Goal: Task Accomplishment & Management: Manage account settings

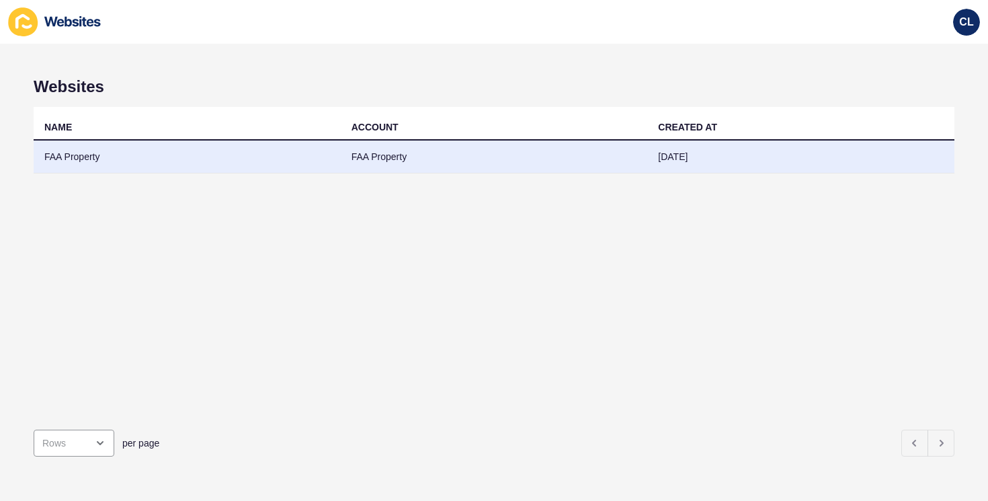
click at [617, 155] on td "FAA Property" at bounding box center [494, 156] width 307 height 33
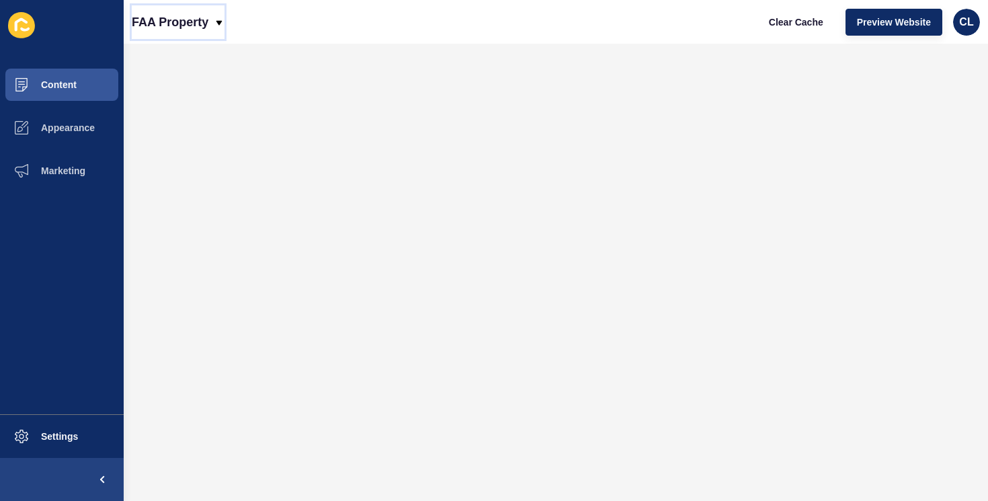
click at [189, 30] on p "FAA Property" at bounding box center [170, 22] width 77 height 34
click at [68, 437] on span "Settings" at bounding box center [38, 436] width 80 height 11
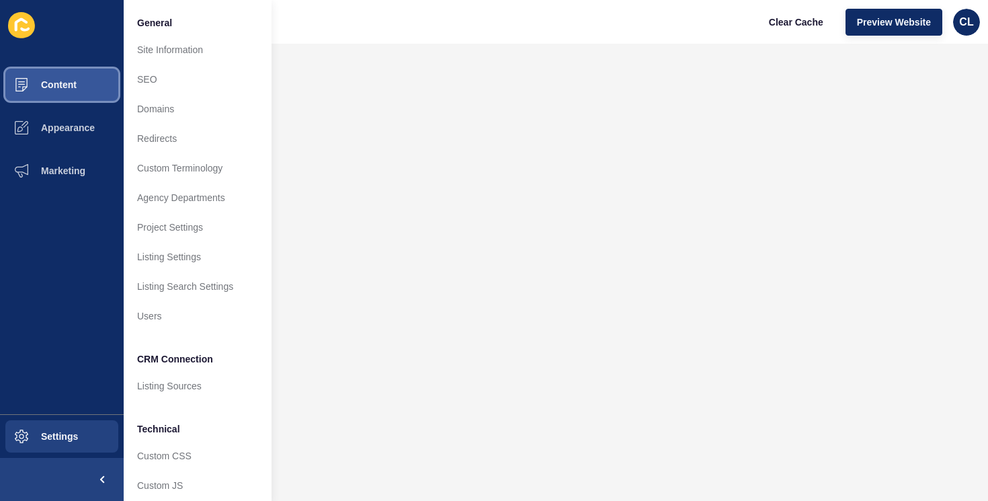
click at [80, 81] on button "Content" at bounding box center [62, 84] width 124 height 43
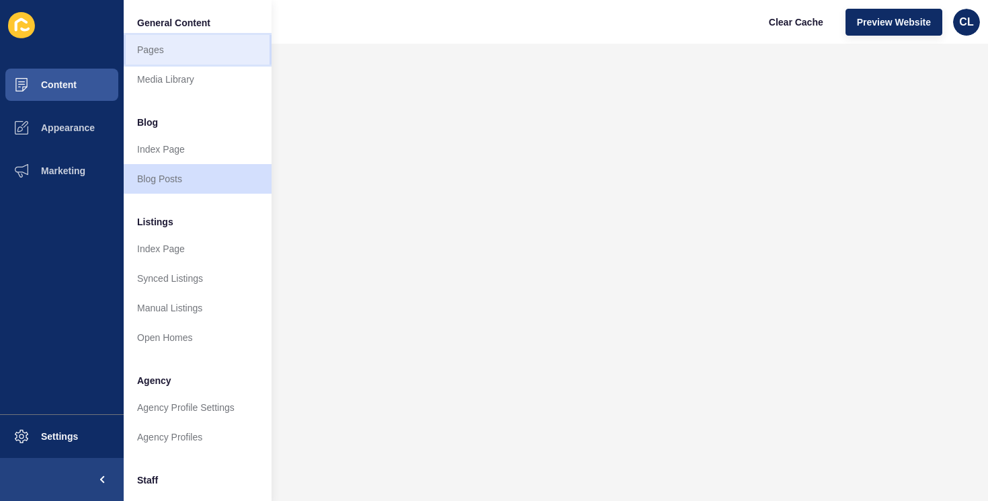
click at [171, 60] on link "Pages" at bounding box center [198, 50] width 148 height 30
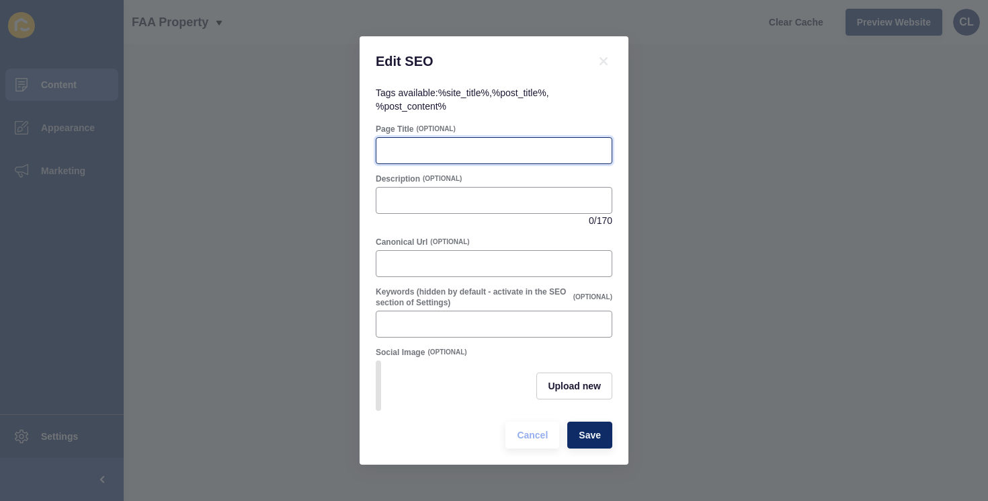
click at [437, 155] on input "Page Title" at bounding box center [493, 150] width 219 height 13
paste input "Property Managers Maroochydore"
type input "Property Managers Maroochydore, Sunshine Coast | FAA Property"
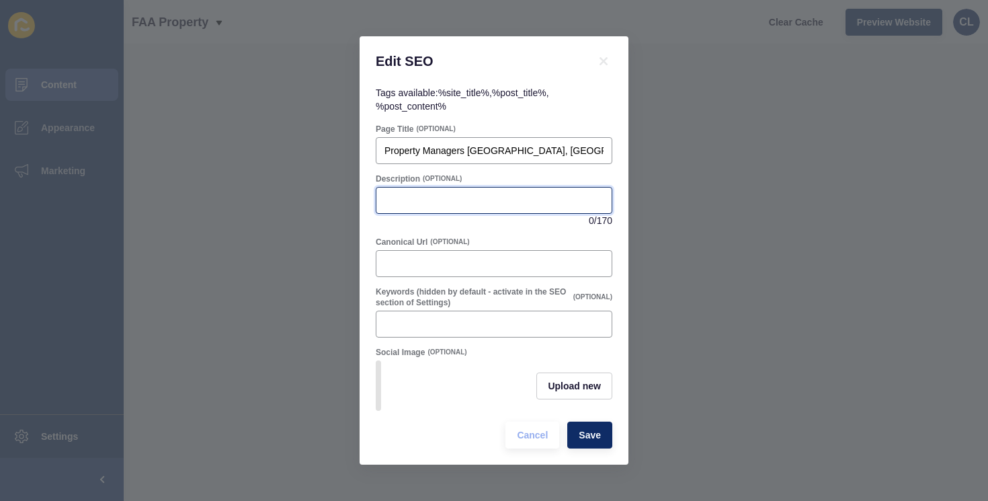
click at [433, 196] on input "Description" at bounding box center [493, 200] width 219 height 13
paste input "Property Managers Maroochydore Sunshine Coast. FAA Property leases faster, scre…"
type input "Property Managers Maroochydore Sunshine Coast. FAA Property leases faster, scre…"
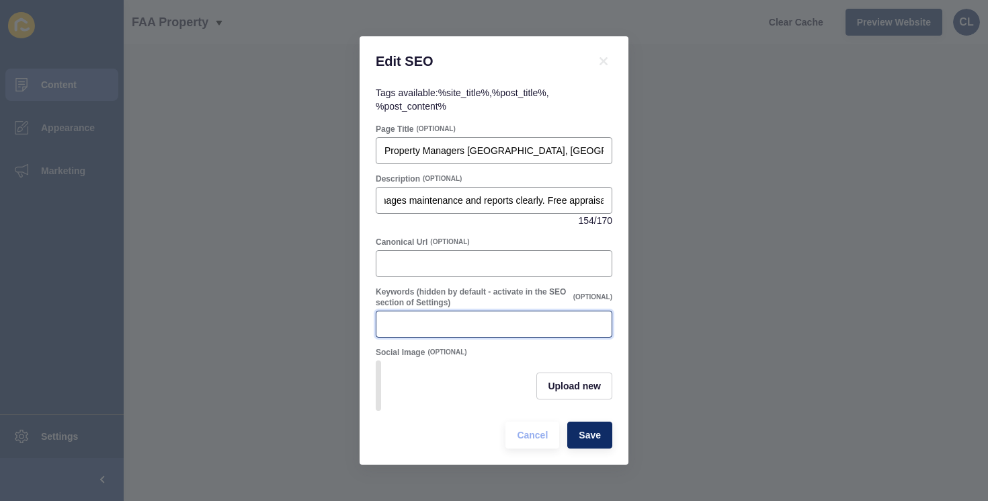
click at [449, 329] on input "Keywords (hidden by default - activate in the SEO section of Settings)" at bounding box center [493, 323] width 219 height 13
type input "property managers maroochydore, property managers sunshine coast, property mana…"
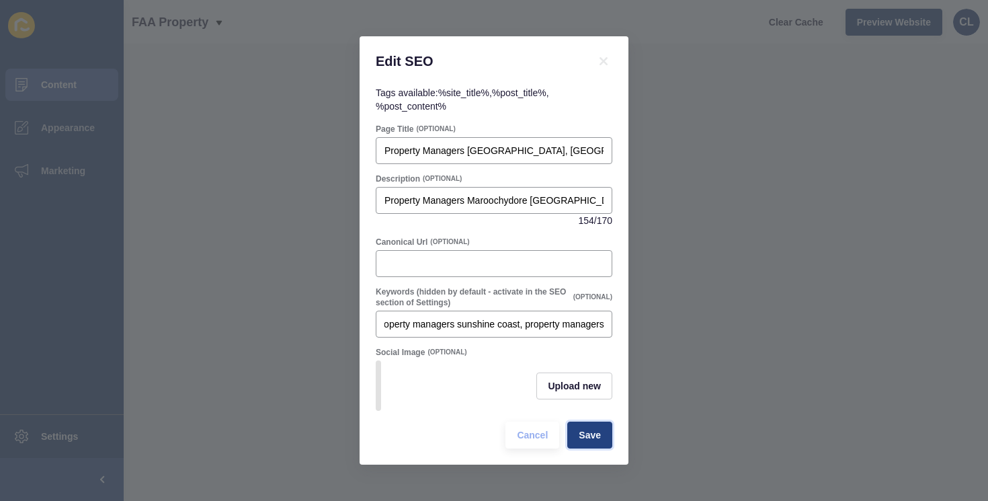
click at [582, 424] on button "Save" at bounding box center [589, 434] width 45 height 27
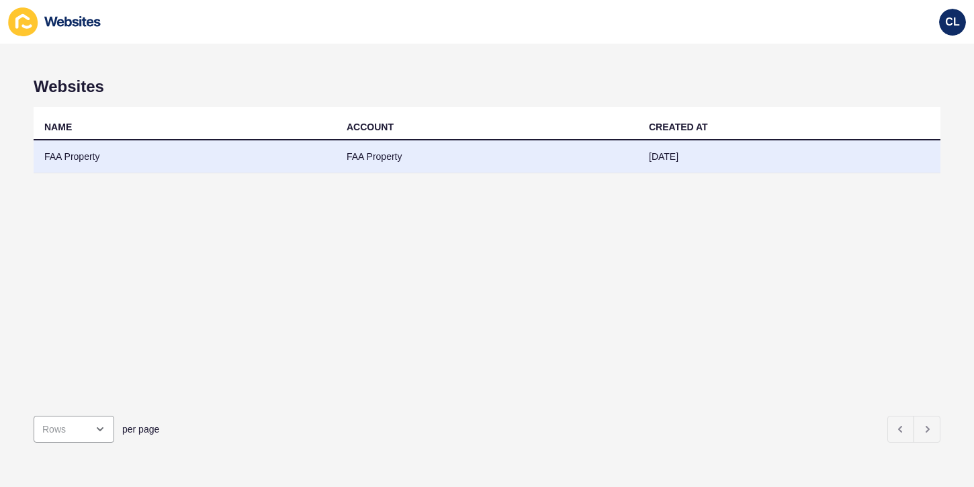
click at [251, 149] on td "FAA Property" at bounding box center [185, 156] width 302 height 33
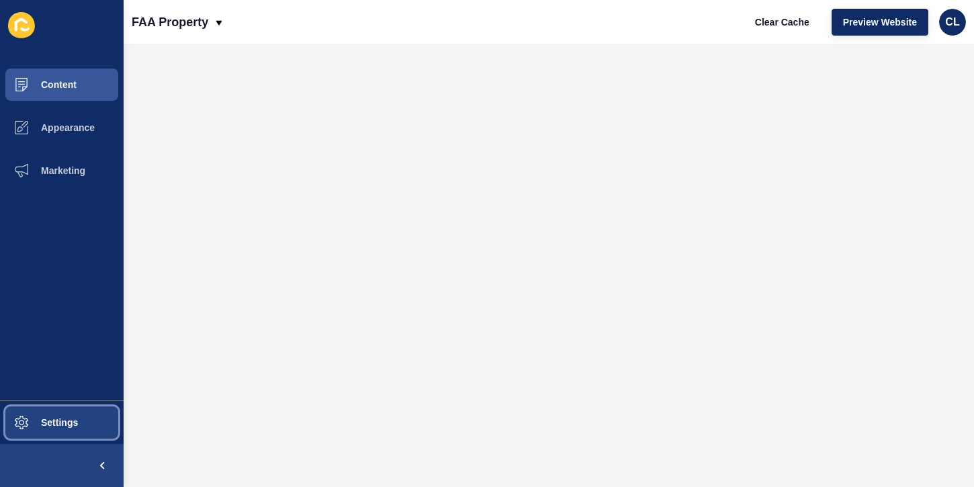
click at [102, 431] on button "Settings" at bounding box center [62, 422] width 124 height 43
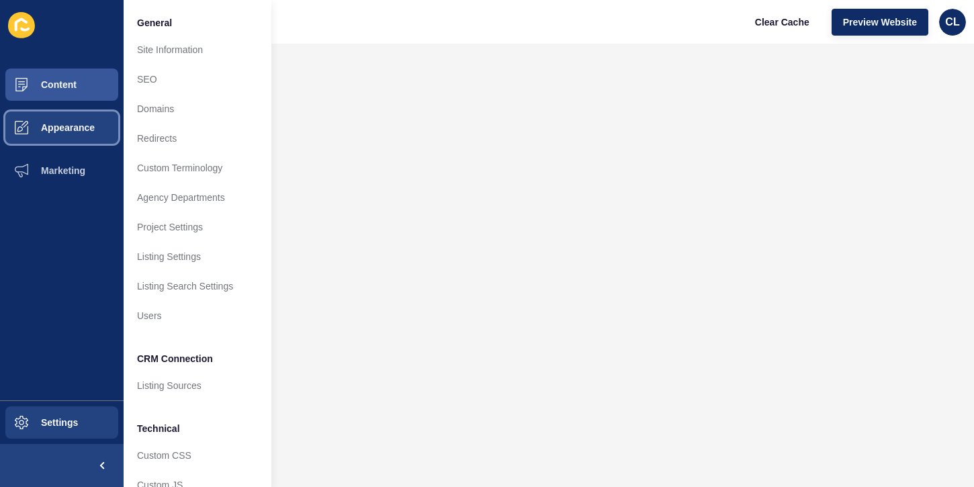
click at [82, 135] on button "Appearance" at bounding box center [62, 127] width 124 height 43
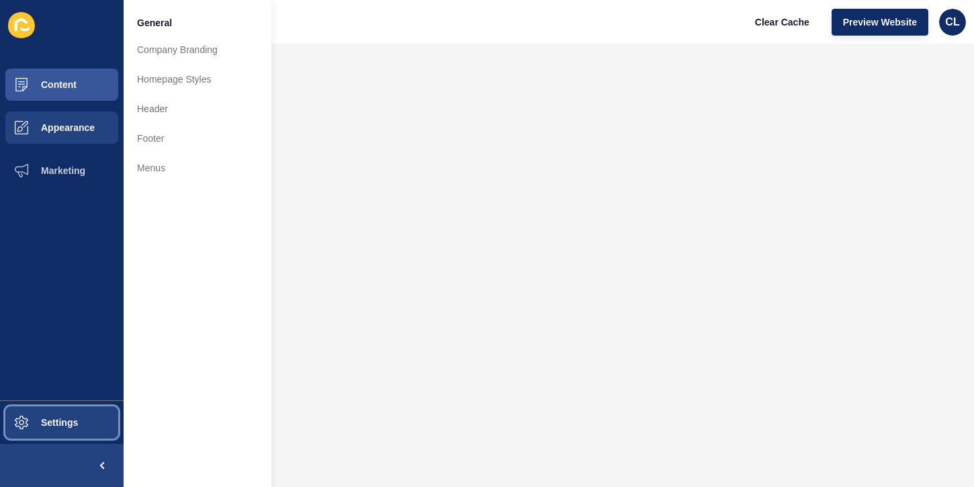
click at [64, 424] on span "Settings" at bounding box center [38, 422] width 80 height 11
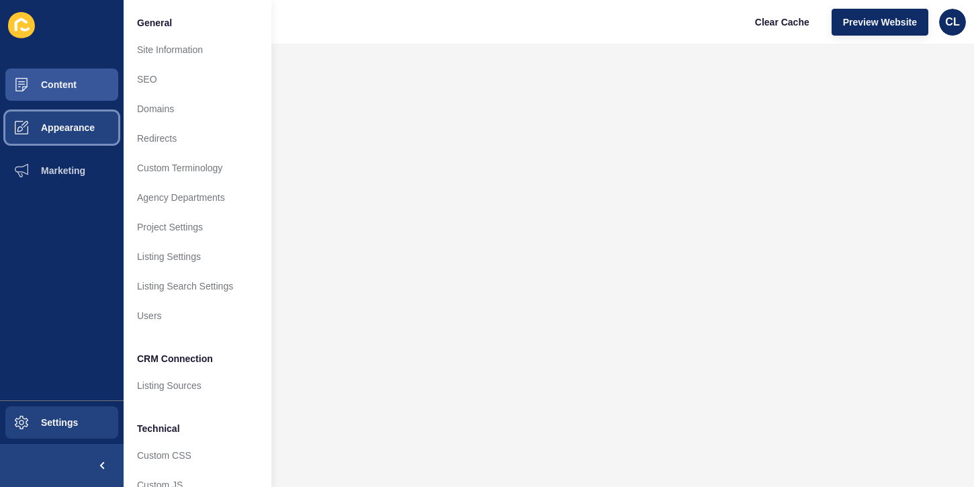
click at [50, 124] on span "Appearance" at bounding box center [46, 127] width 97 height 11
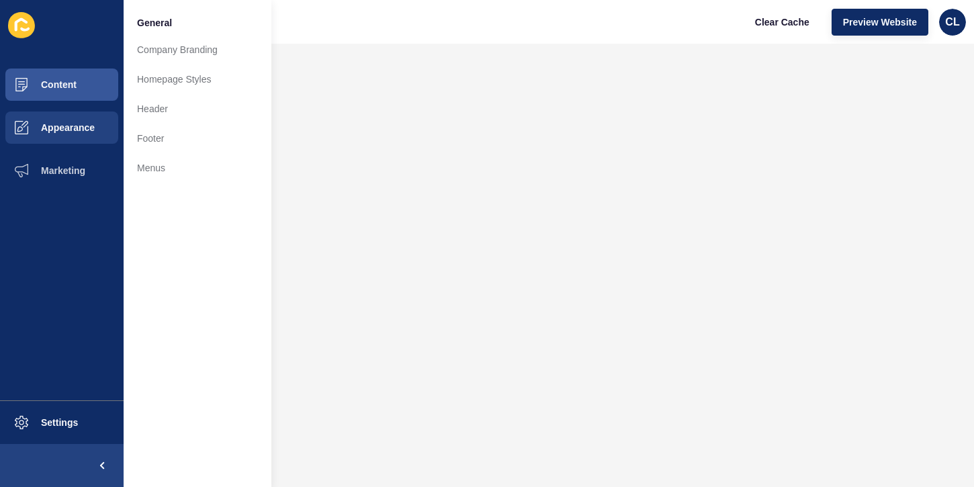
click at [56, 216] on ul "Content Appearance Marketing" at bounding box center [62, 231] width 124 height 337
click at [97, 433] on button "Settings" at bounding box center [62, 422] width 124 height 43
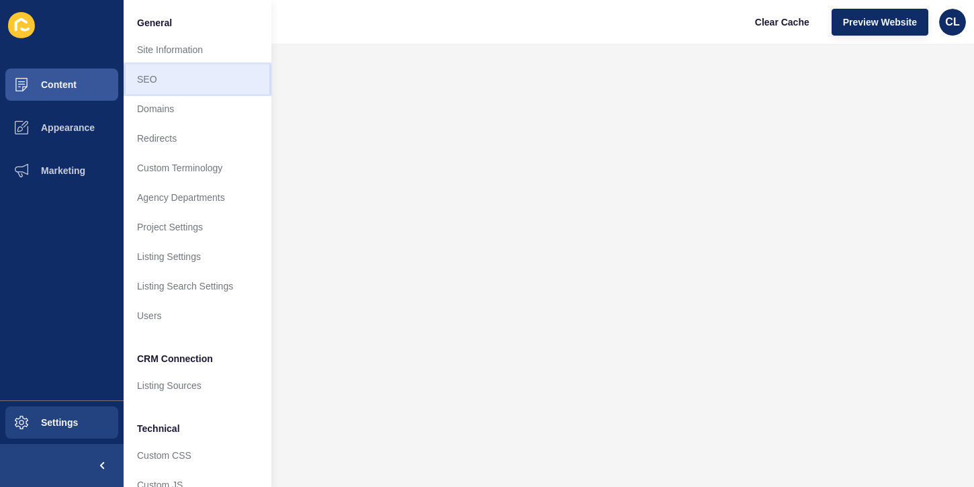
click at [169, 72] on link "SEO" at bounding box center [198, 80] width 148 height 30
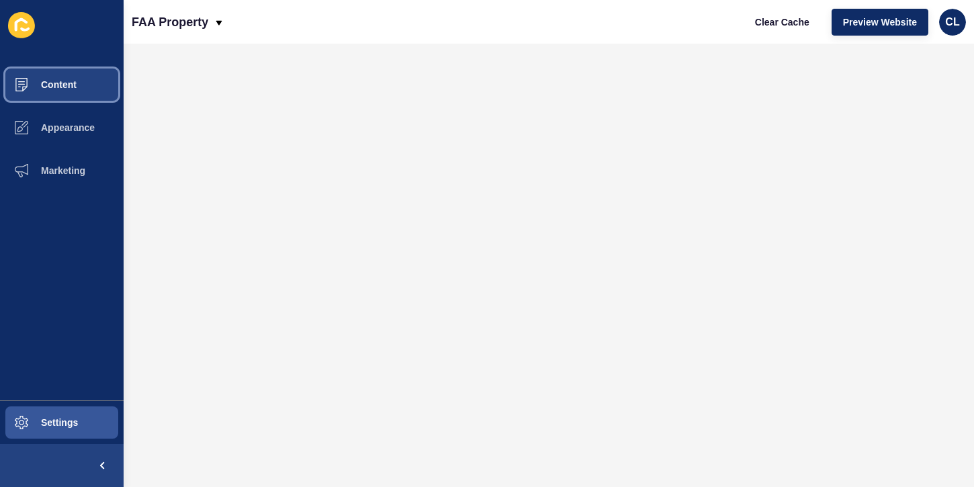
click at [62, 86] on span "Content" at bounding box center [37, 84] width 79 height 11
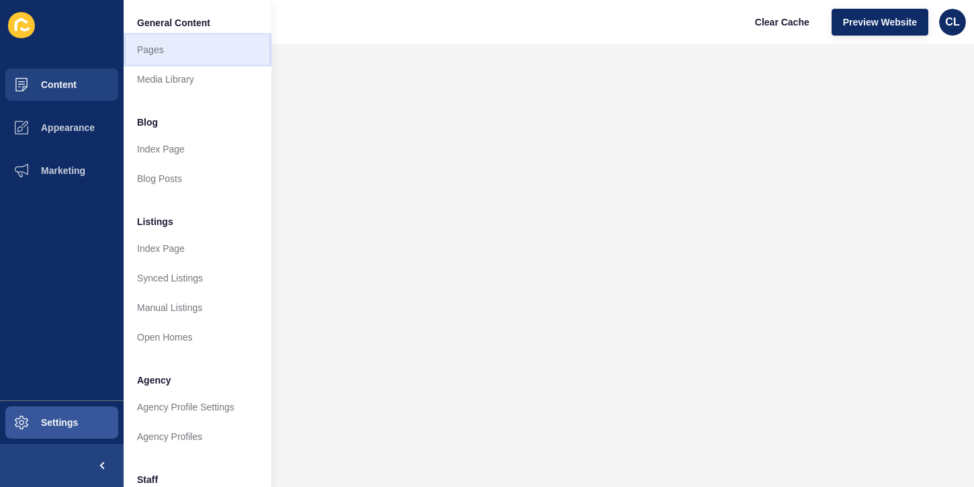
click at [165, 47] on link "Pages" at bounding box center [198, 50] width 148 height 30
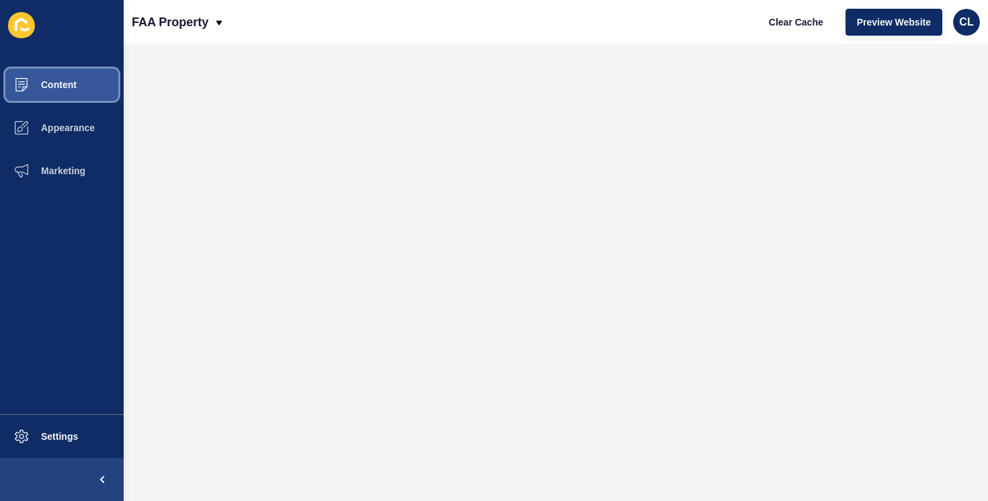
click at [58, 86] on span "Content" at bounding box center [37, 84] width 79 height 11
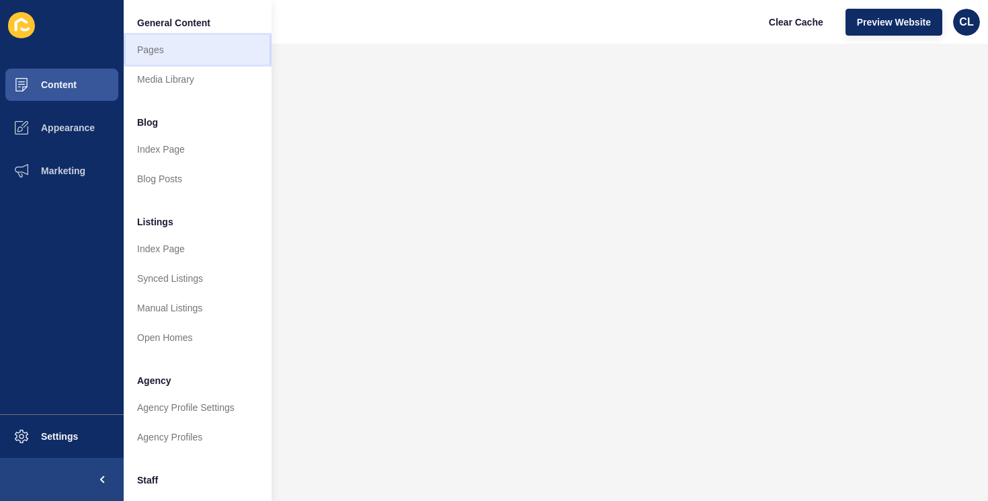
click at [161, 49] on link "Pages" at bounding box center [198, 50] width 148 height 30
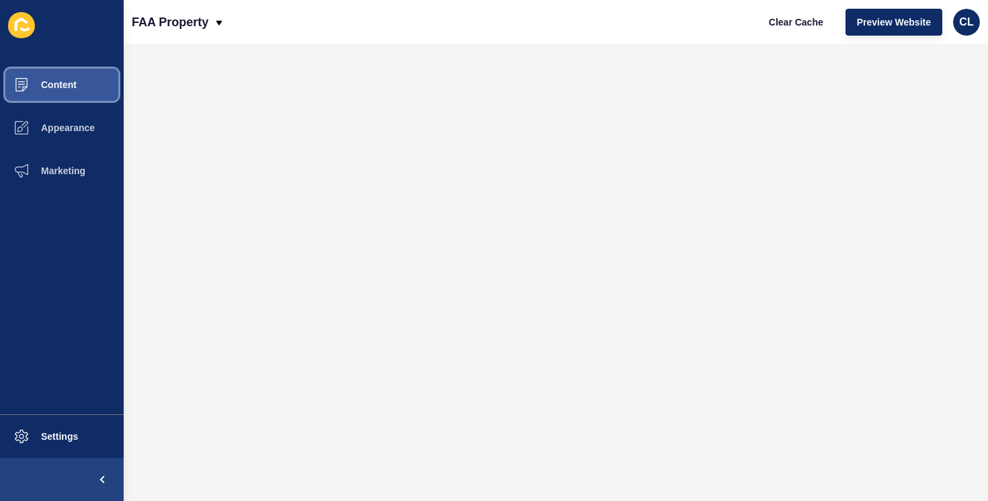
click at [64, 83] on span "Content" at bounding box center [37, 84] width 79 height 11
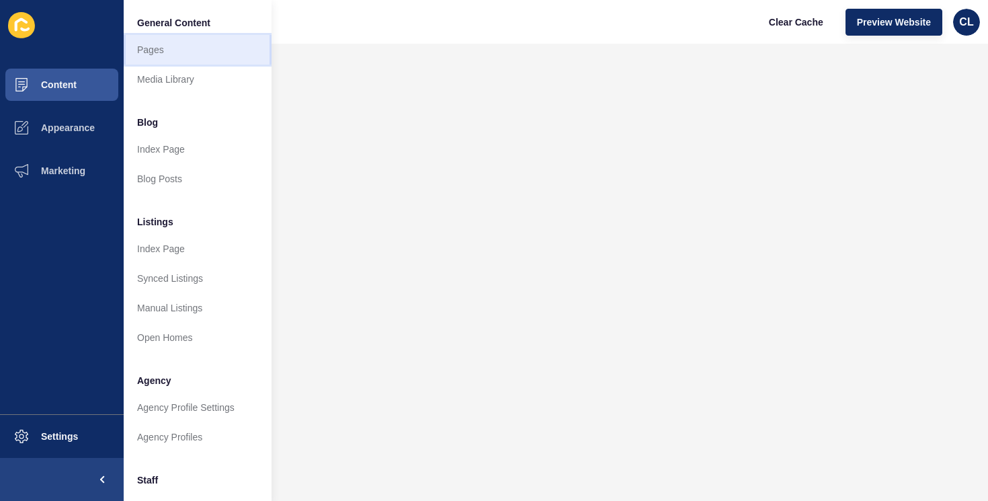
click at [167, 52] on link "Pages" at bounding box center [198, 50] width 148 height 30
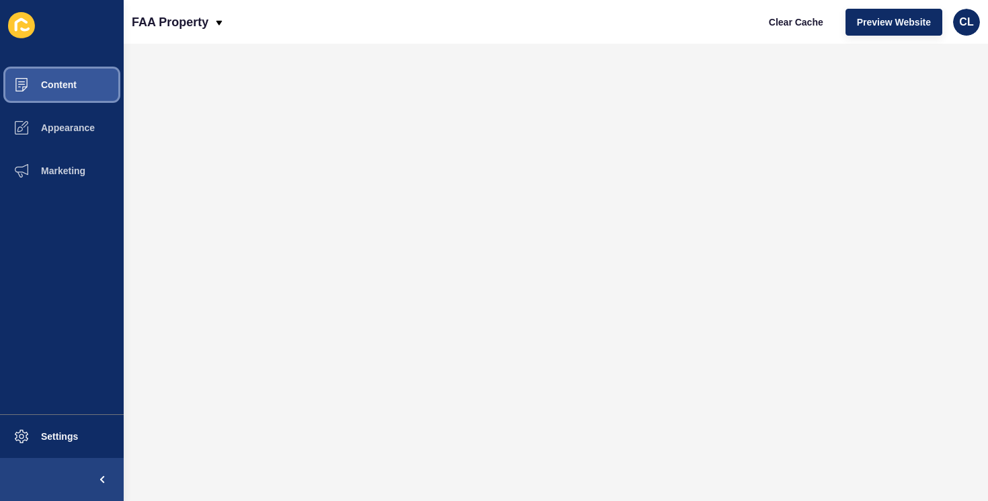
click at [47, 91] on button "Content" at bounding box center [62, 84] width 124 height 43
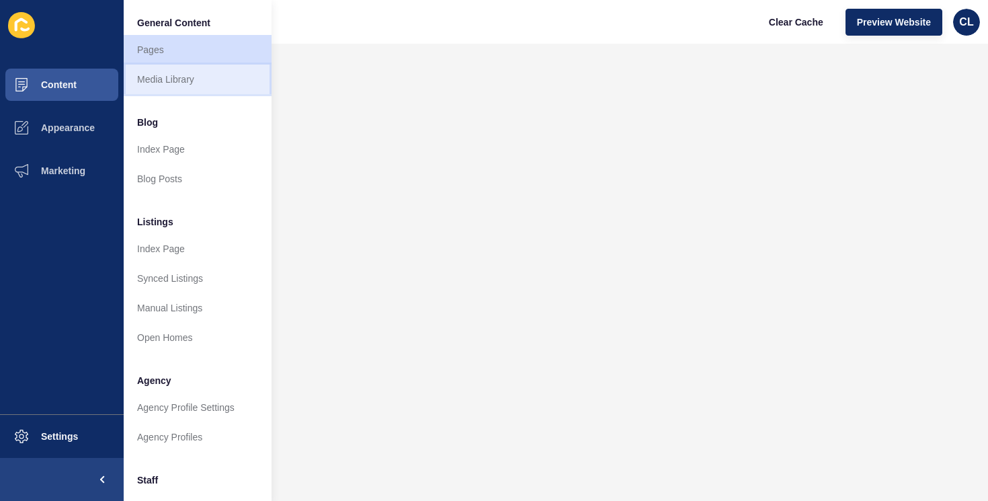
click at [198, 65] on link "Media Library" at bounding box center [198, 80] width 148 height 30
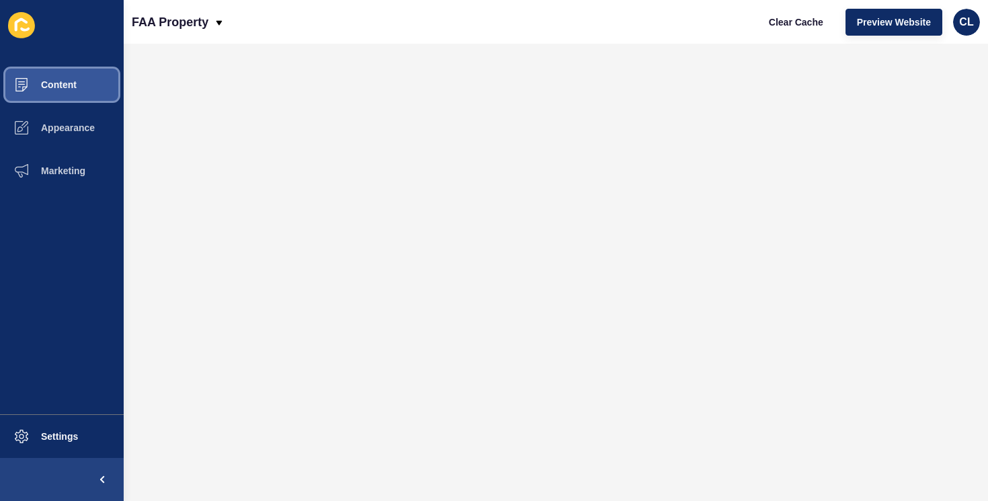
click at [71, 79] on button "Content" at bounding box center [62, 84] width 124 height 43
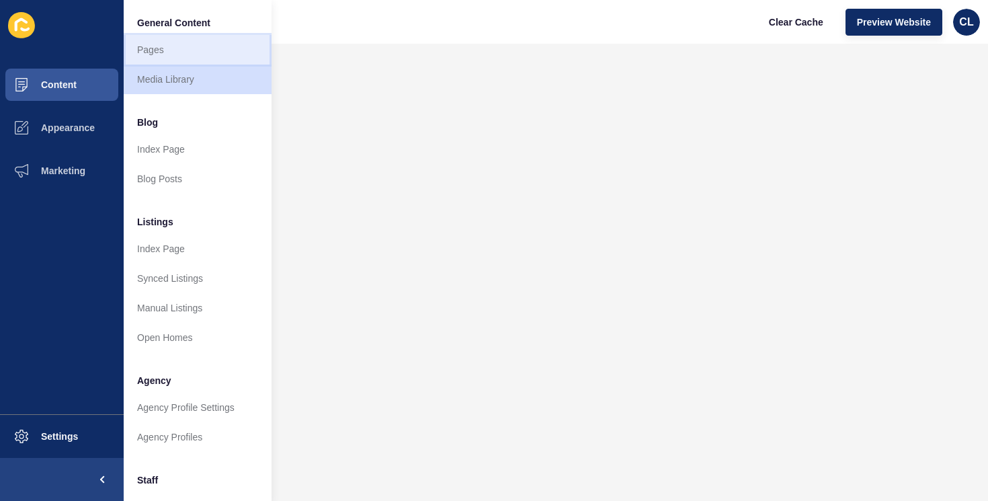
click at [187, 50] on link "Pages" at bounding box center [198, 50] width 148 height 30
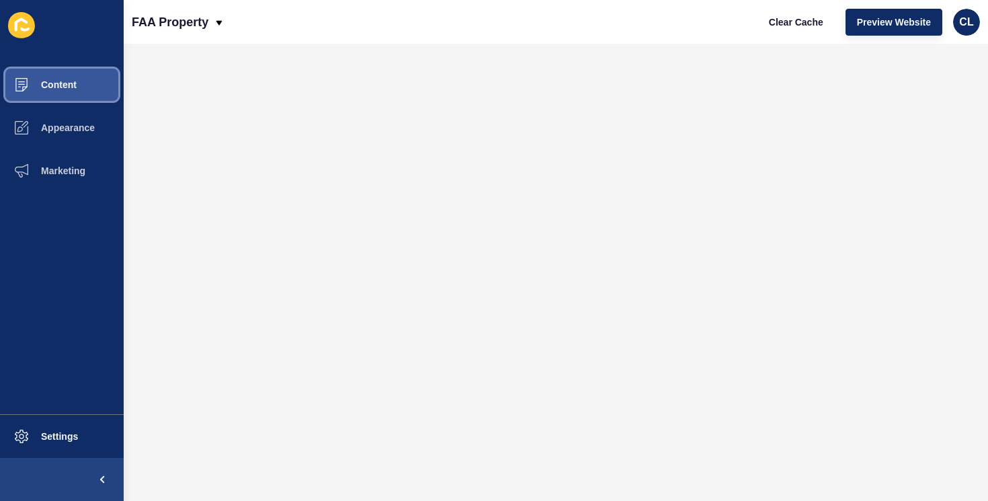
click at [56, 77] on button "Content" at bounding box center [62, 84] width 124 height 43
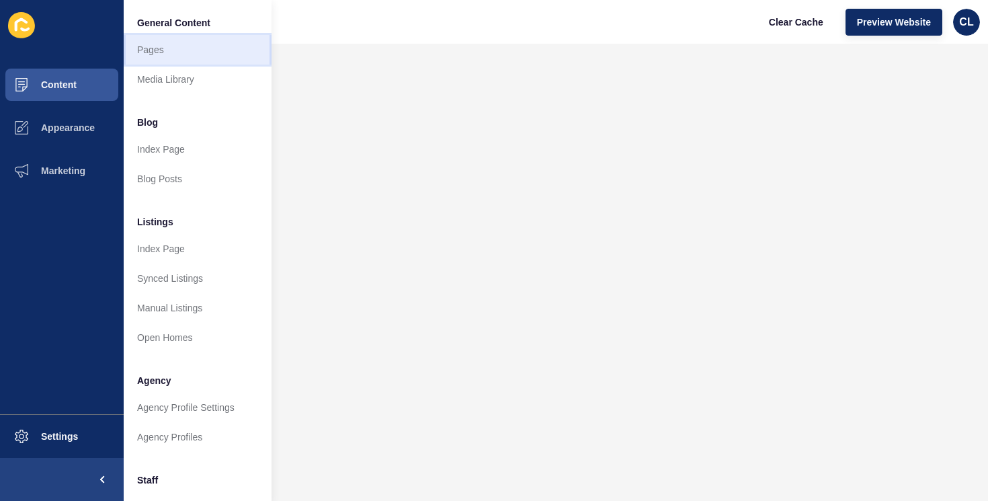
click at [202, 55] on link "Pages" at bounding box center [198, 50] width 148 height 30
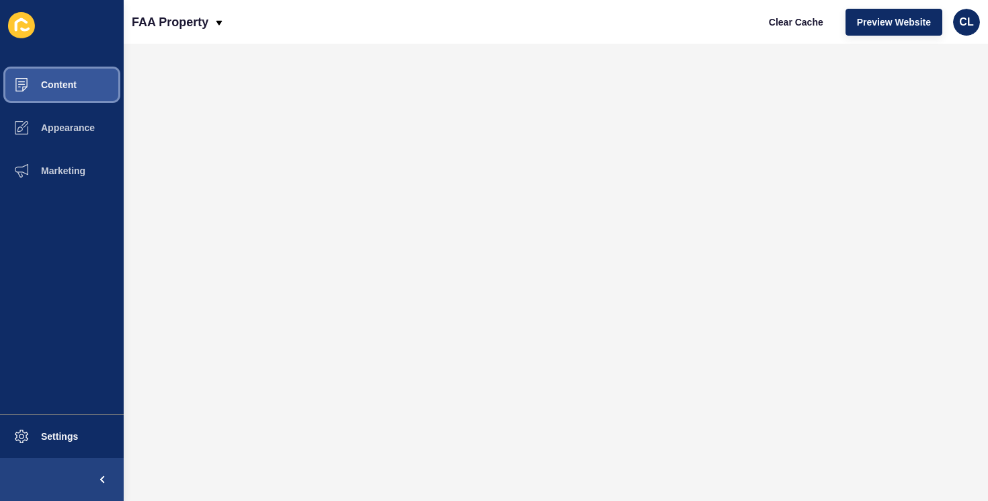
click at [85, 83] on button "Content" at bounding box center [62, 84] width 124 height 43
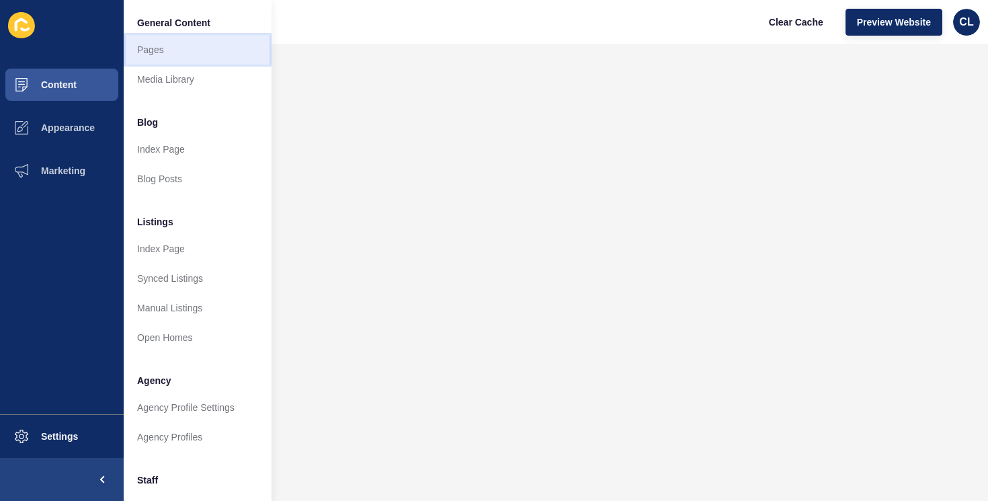
click at [171, 48] on link "Pages" at bounding box center [198, 50] width 148 height 30
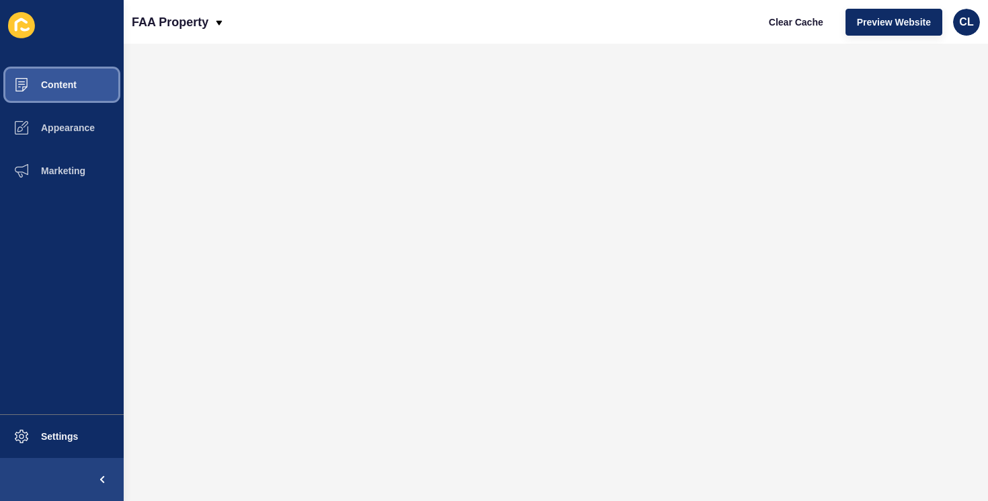
click at [61, 79] on span "Content" at bounding box center [37, 84] width 79 height 11
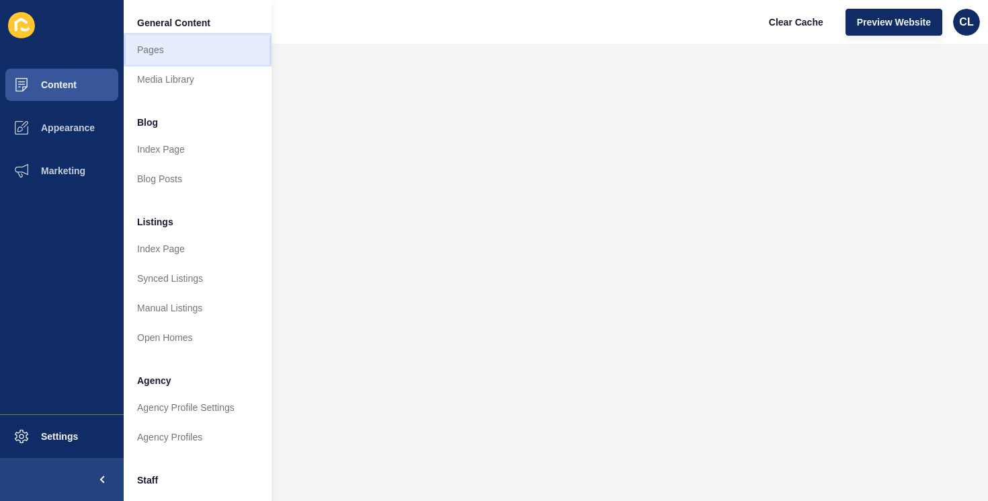
click at [185, 46] on link "Pages" at bounding box center [198, 50] width 148 height 30
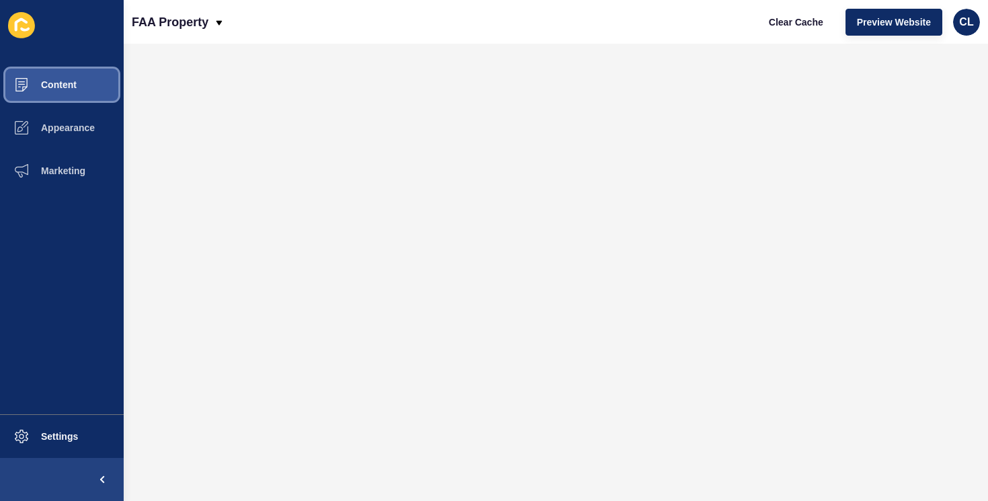
click at [70, 91] on button "Content" at bounding box center [62, 84] width 124 height 43
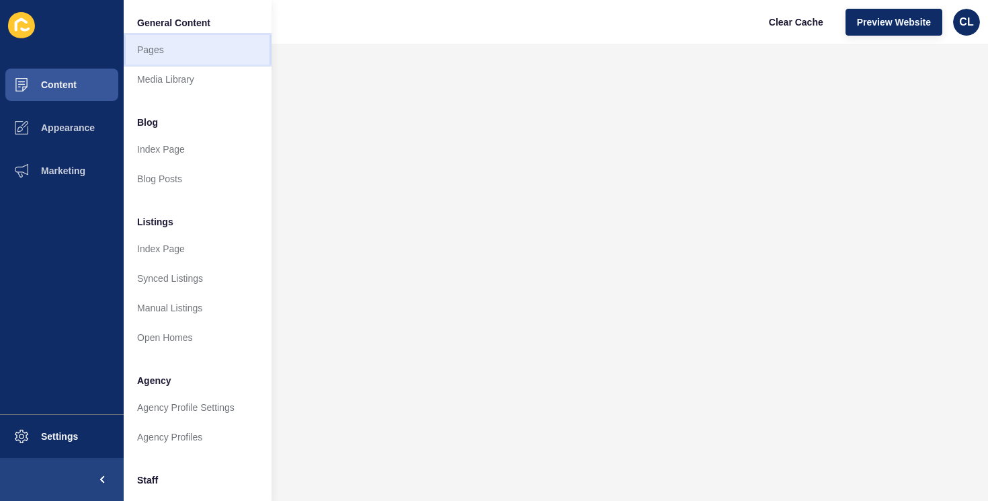
click at [170, 44] on link "Pages" at bounding box center [198, 50] width 148 height 30
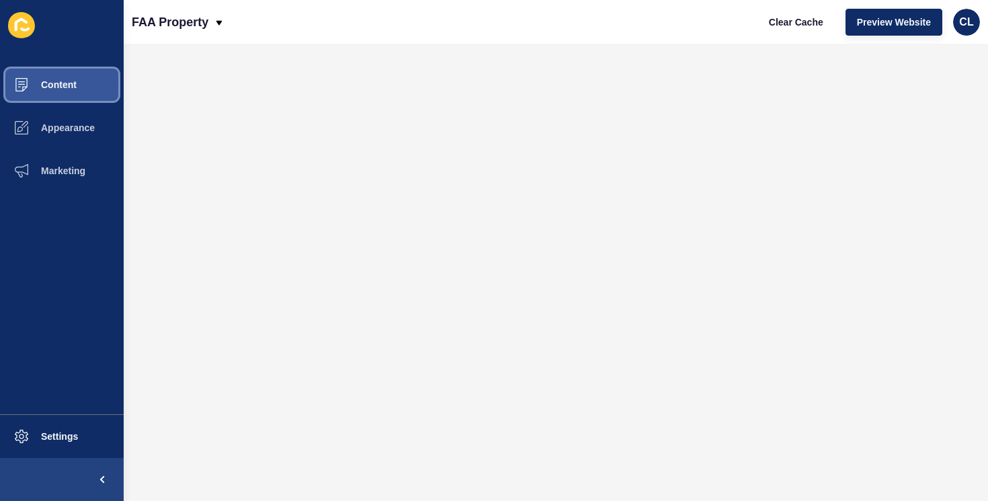
click at [86, 80] on button "Content" at bounding box center [62, 84] width 124 height 43
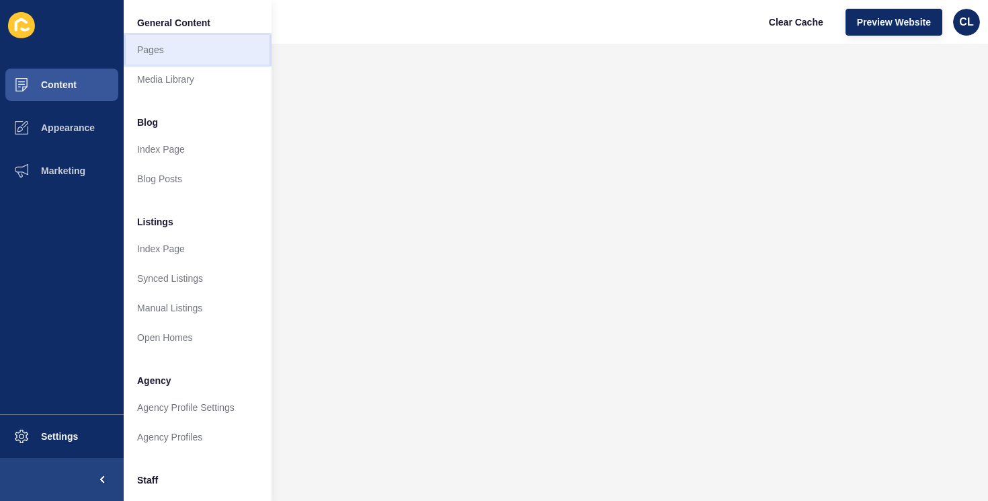
click at [182, 50] on link "Pages" at bounding box center [198, 50] width 148 height 30
